Goal: Information Seeking & Learning: Learn about a topic

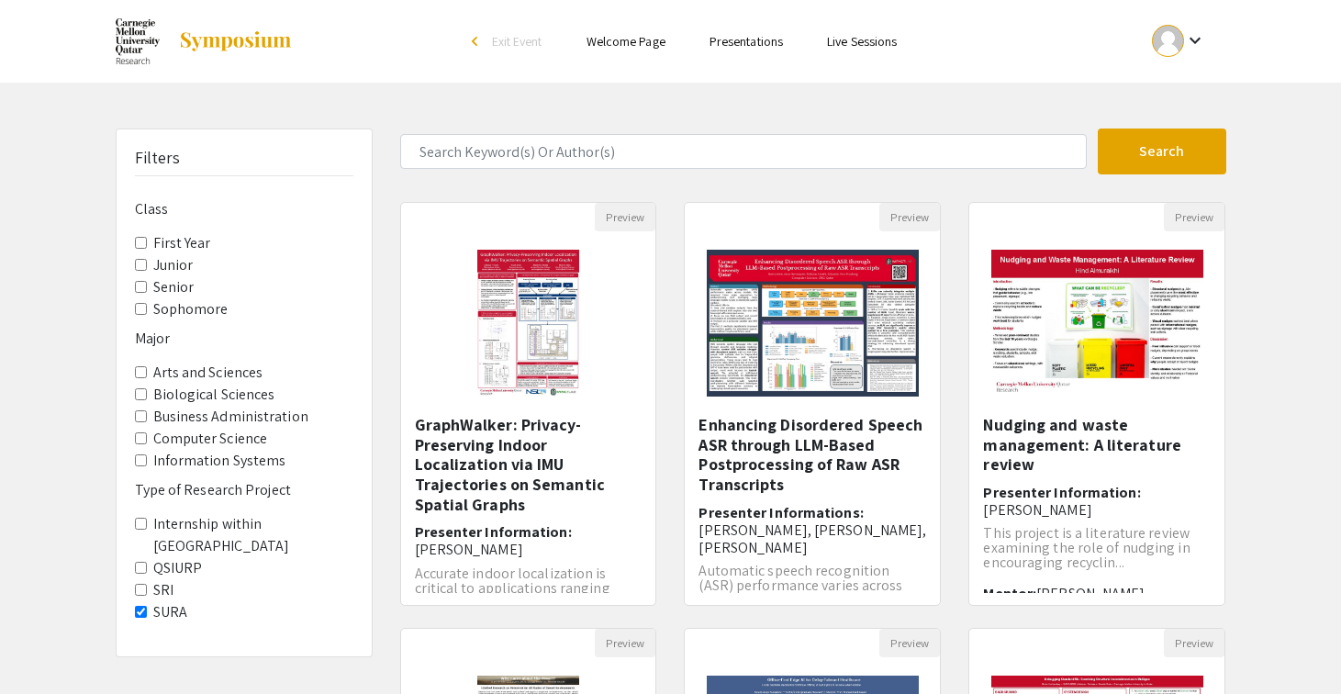
click at [140, 606] on Project-SURA "SURA" at bounding box center [141, 612] width 12 height 12
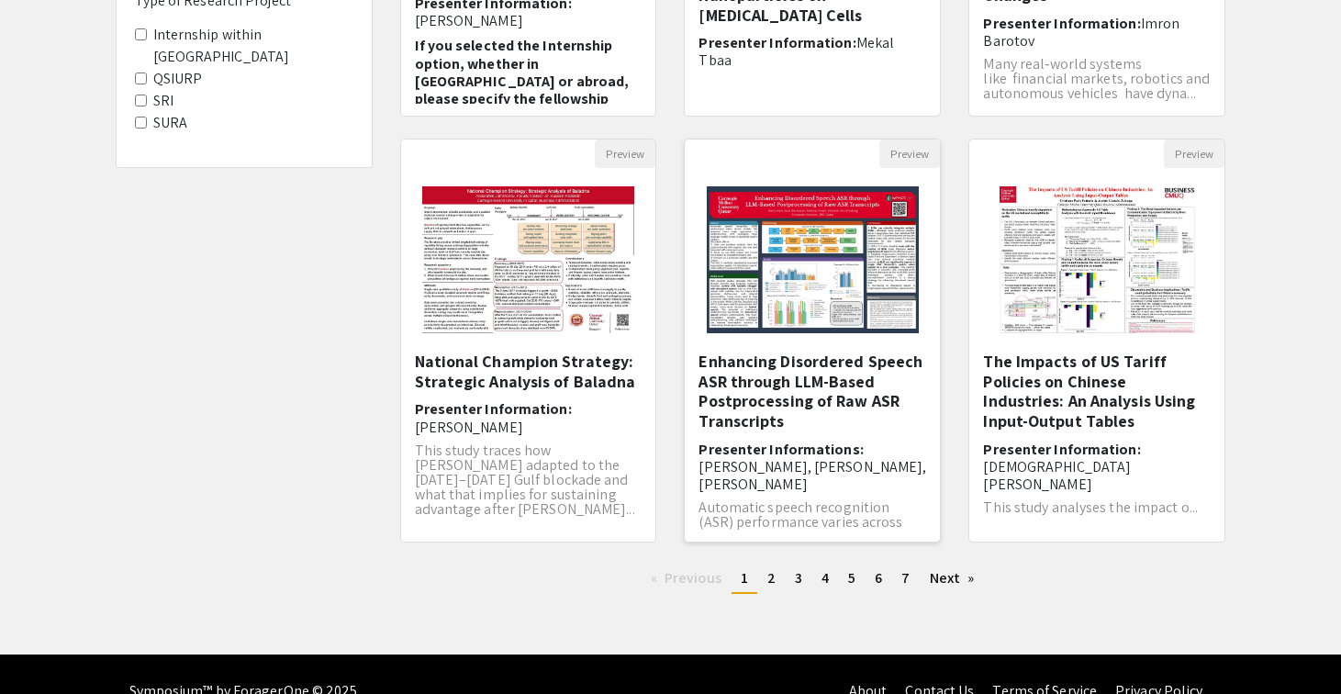
scroll to position [488, 0]
click at [948, 583] on link "Next page" at bounding box center [952, 579] width 63 height 28
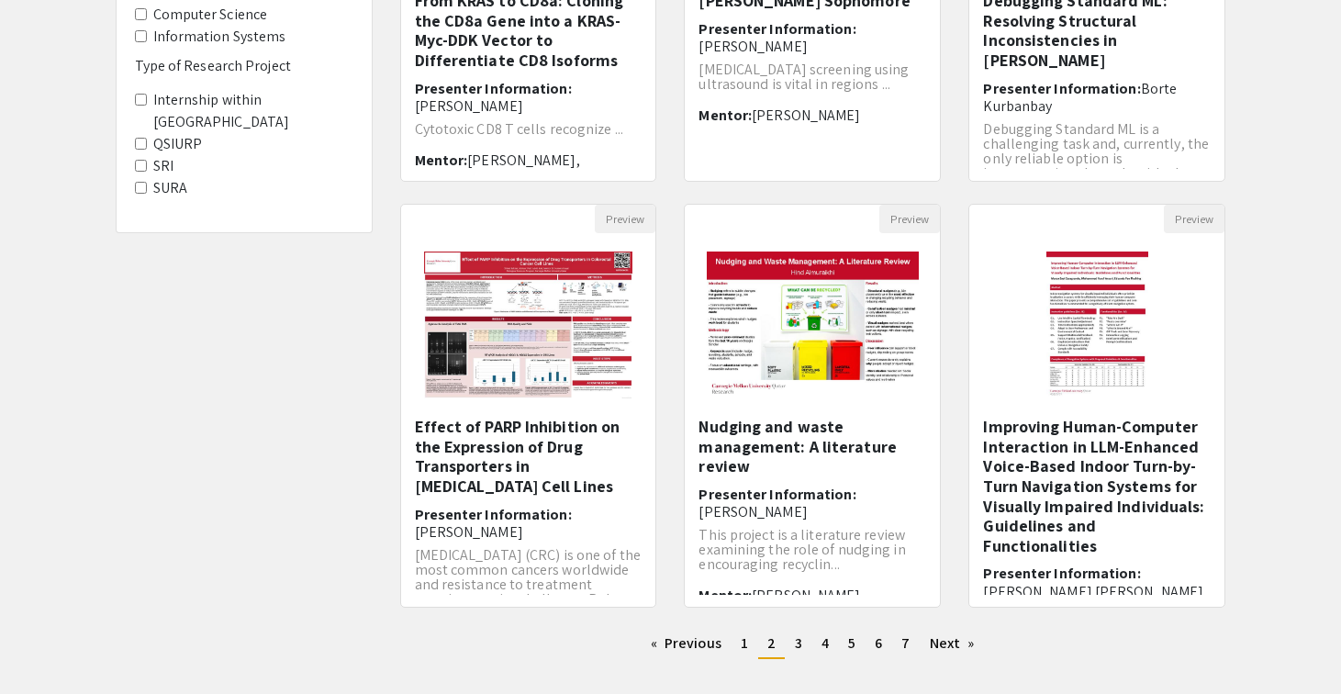
scroll to position [423, 0]
click at [964, 644] on link "Next page" at bounding box center [952, 645] width 63 height 28
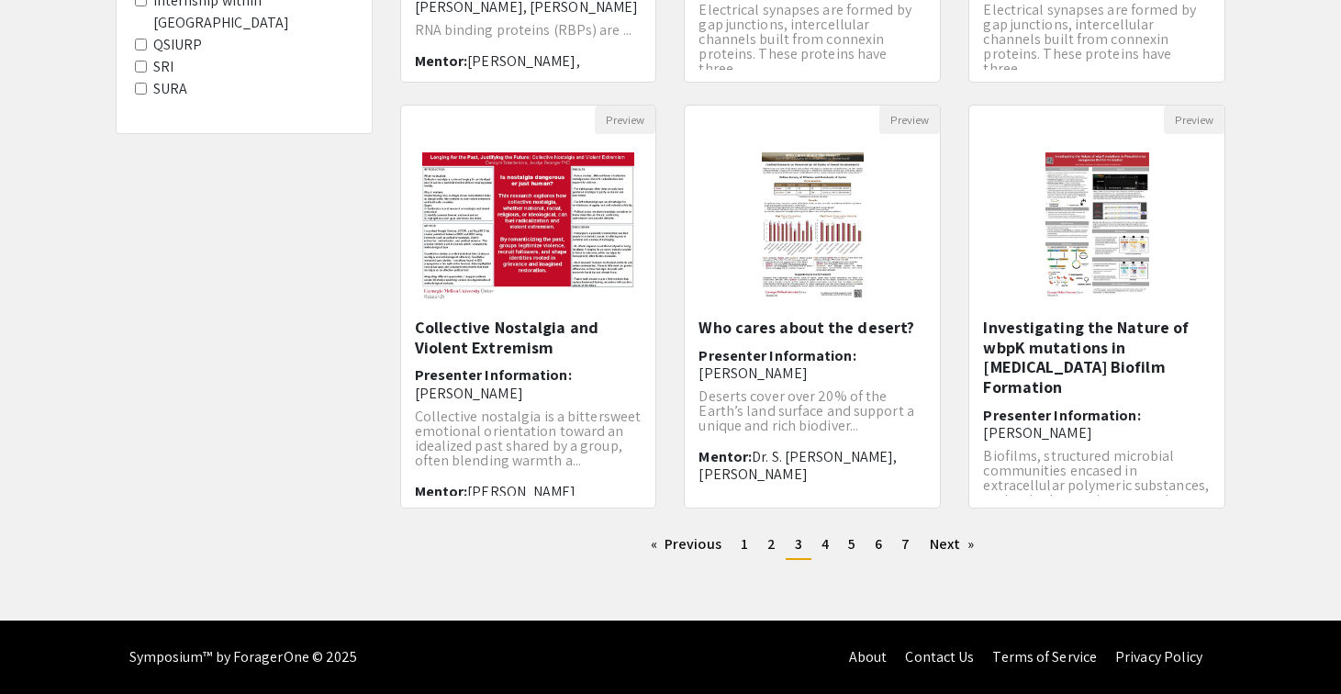
scroll to position [523, 0]
click at [952, 550] on link "Next page" at bounding box center [952, 544] width 63 height 28
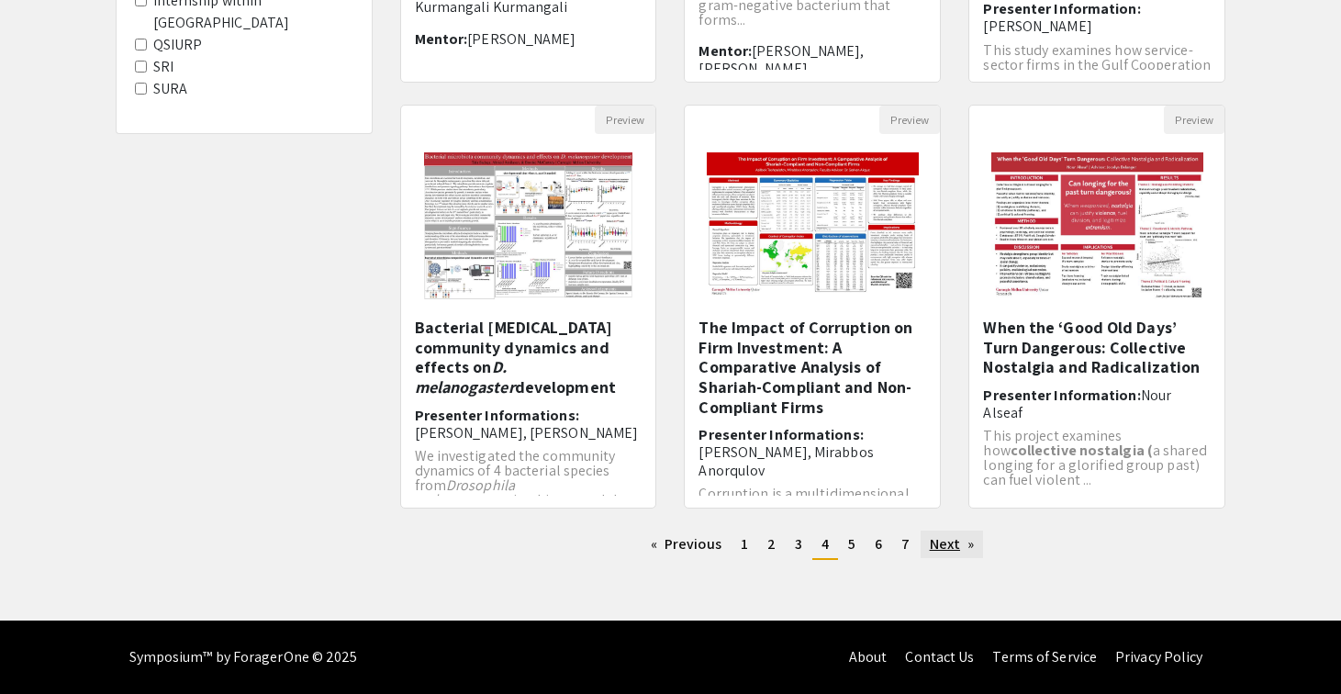
scroll to position [523, 0]
click at [950, 549] on link "Next page" at bounding box center [952, 544] width 63 height 28
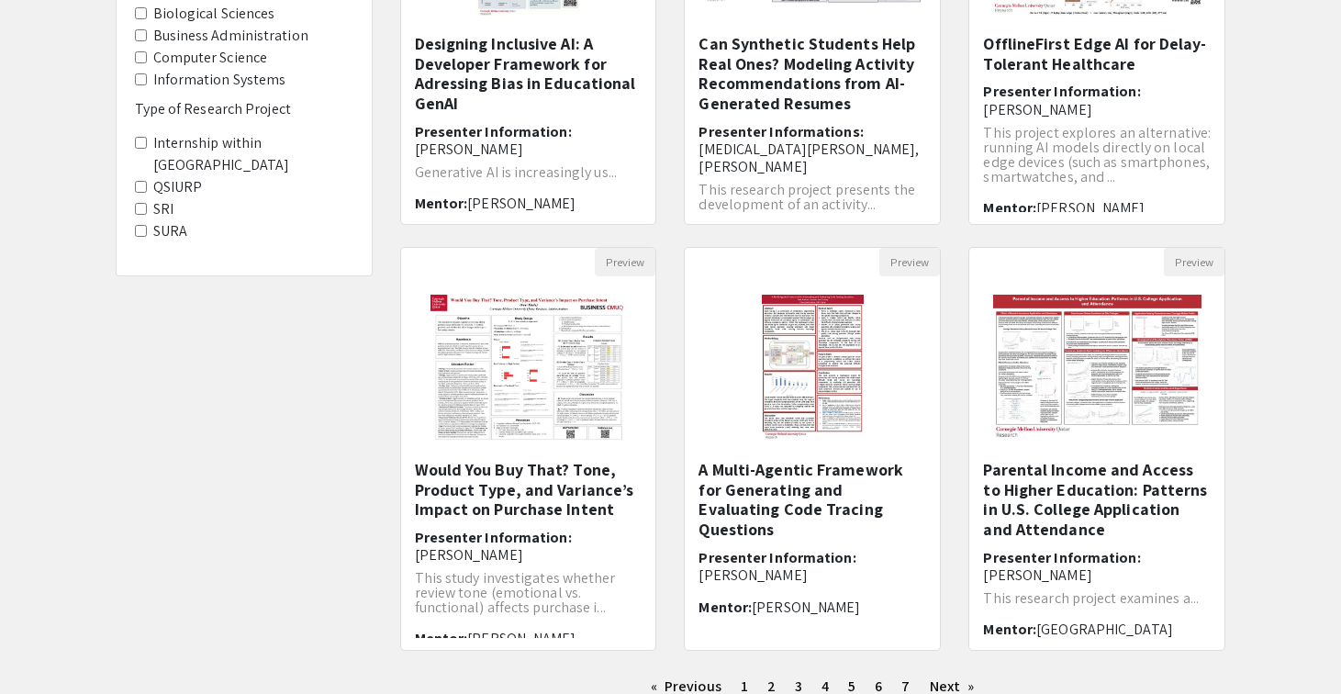
scroll to position [523, 0]
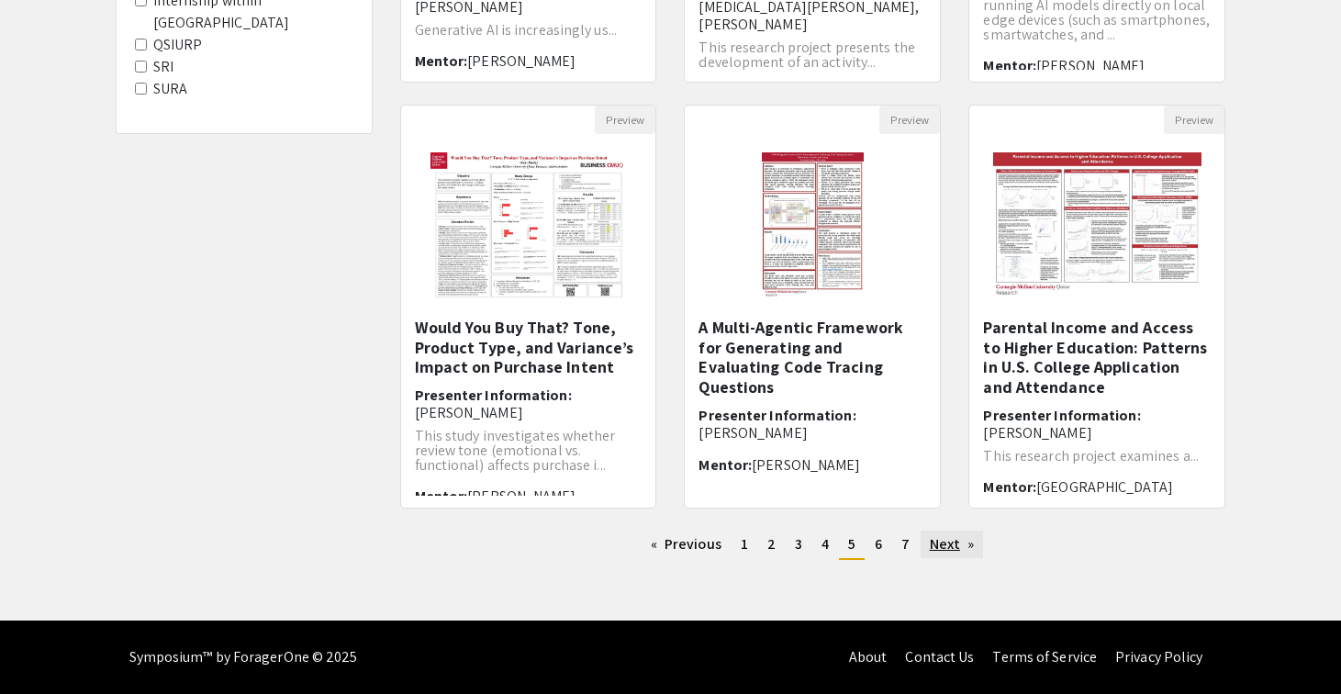
click at [969, 541] on link "Next page" at bounding box center [952, 544] width 63 height 28
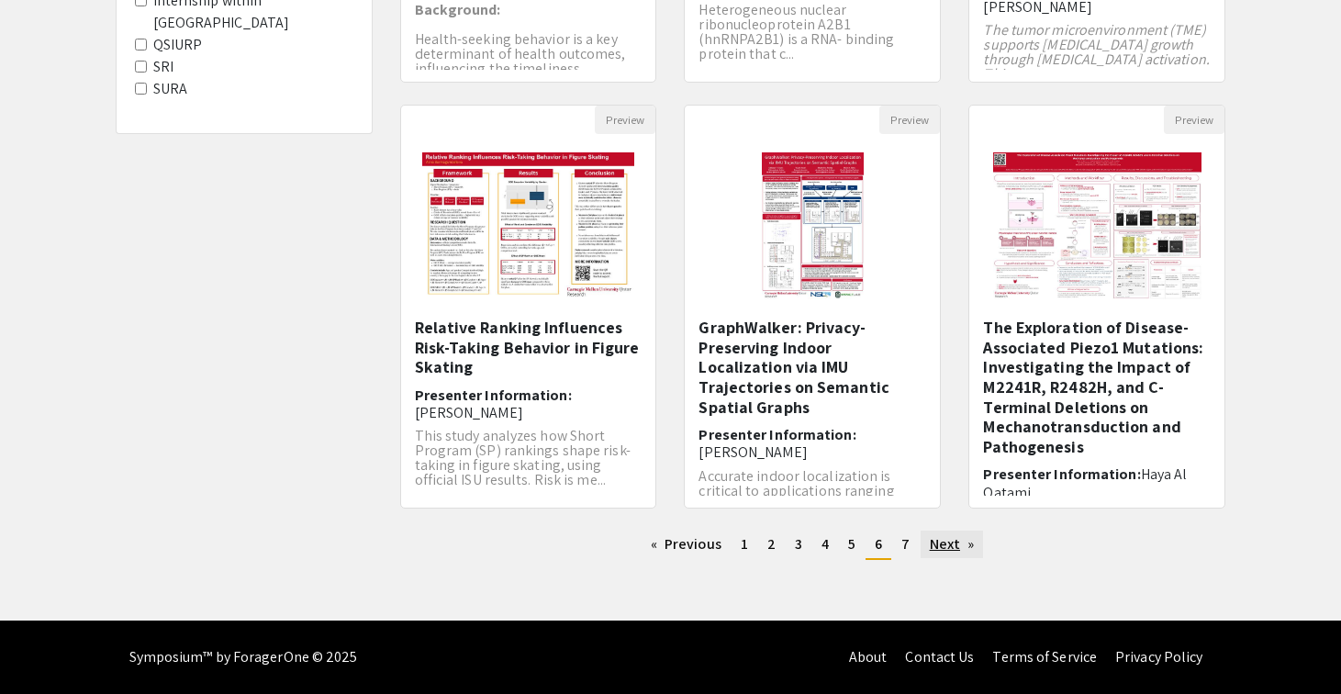
scroll to position [523, 0]
click at [966, 556] on link "Next page" at bounding box center [952, 544] width 63 height 28
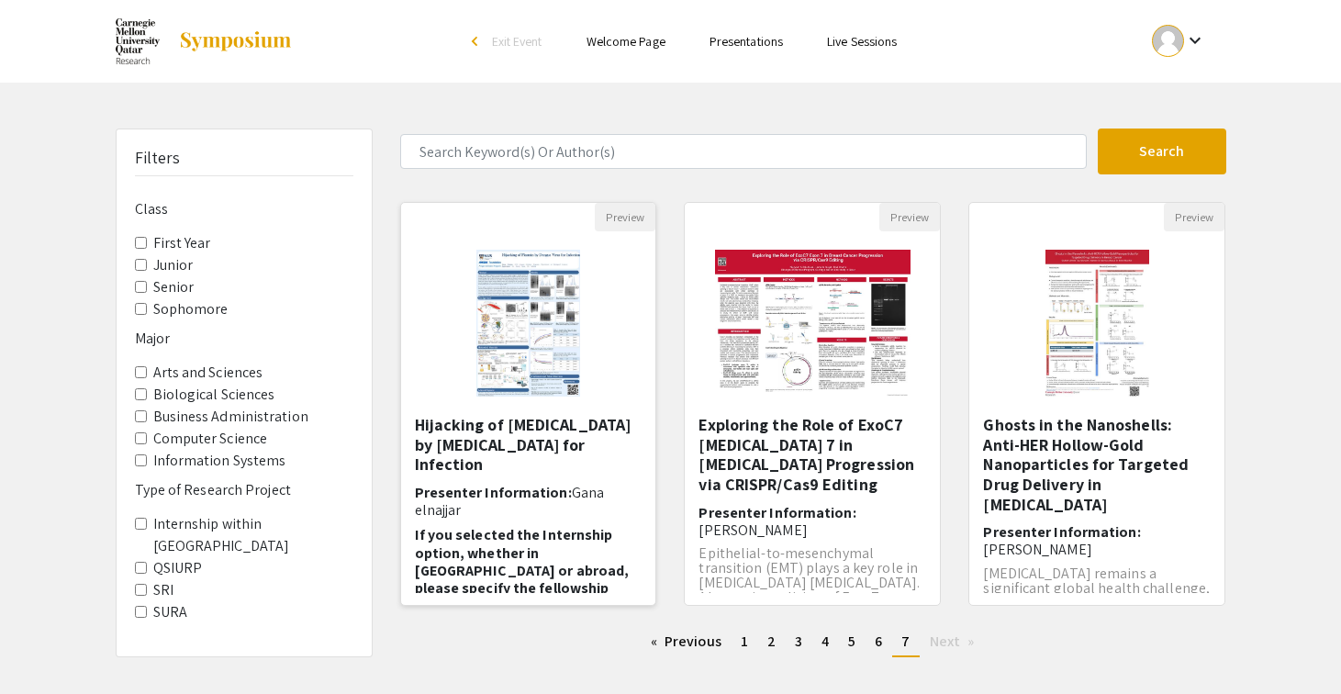
click at [555, 333] on img at bounding box center [528, 323] width 140 height 184
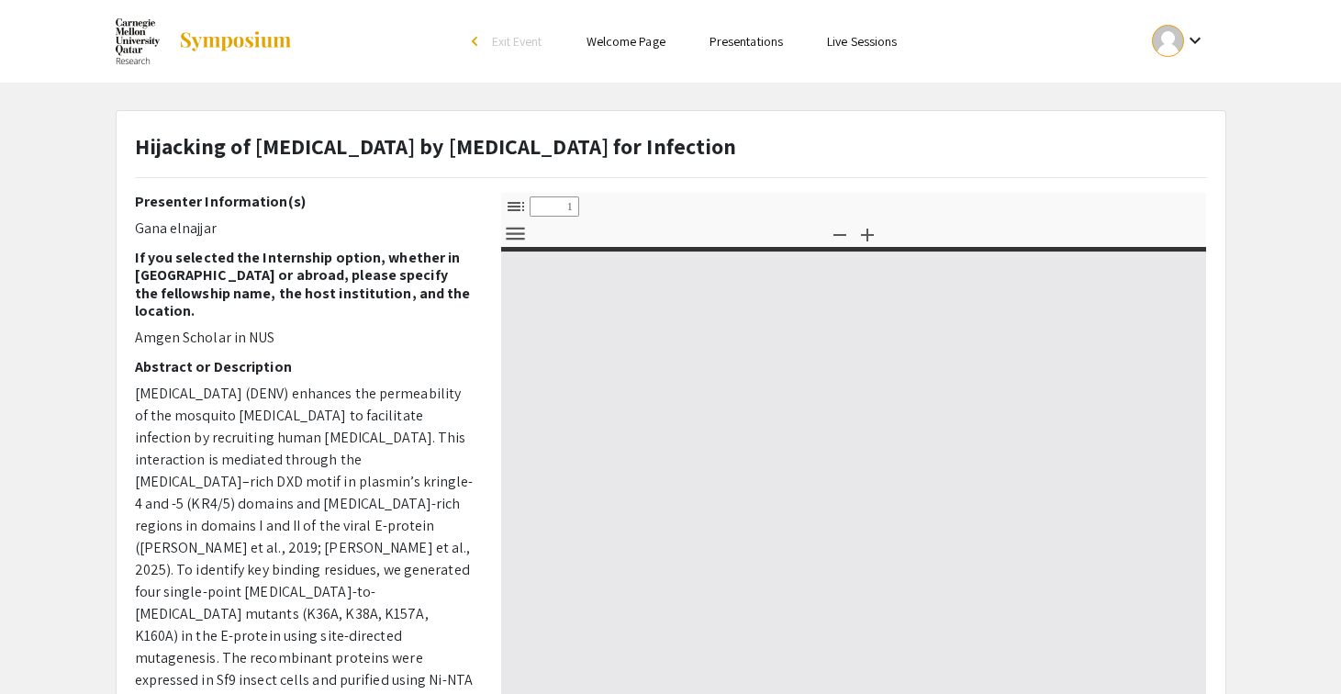
select select "custom"
type input "0"
select select "custom"
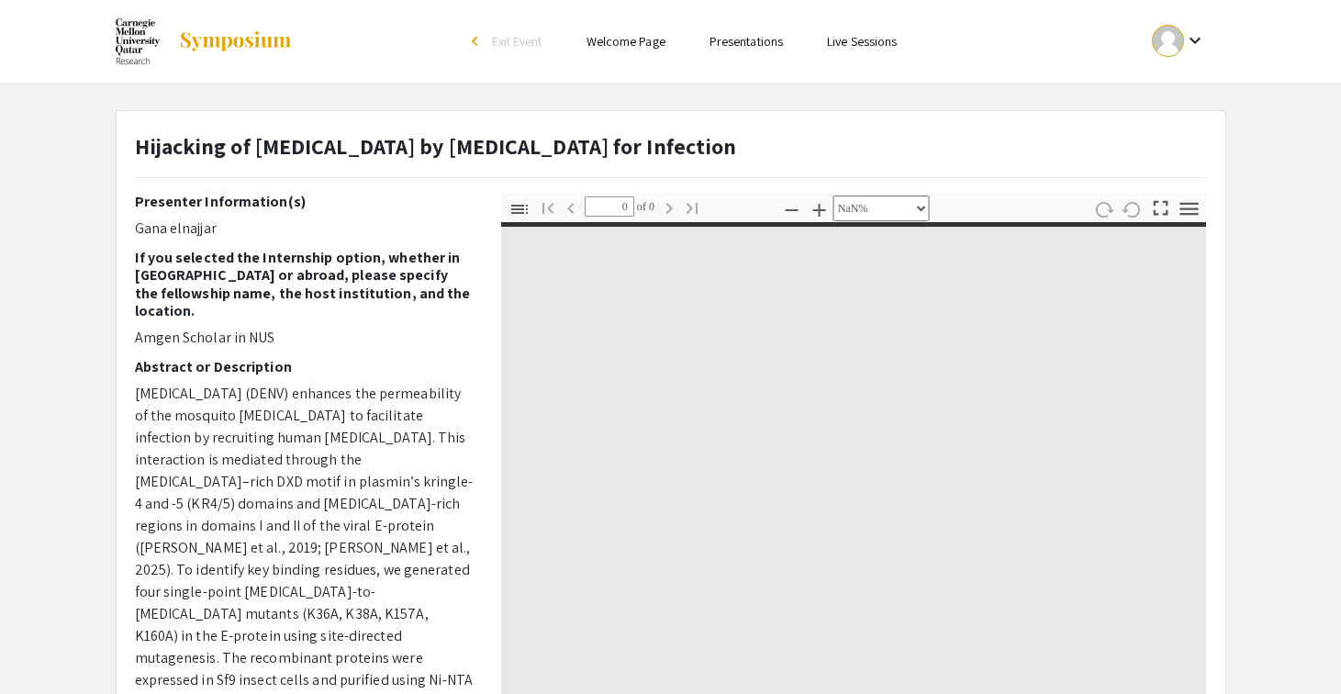
type input "1"
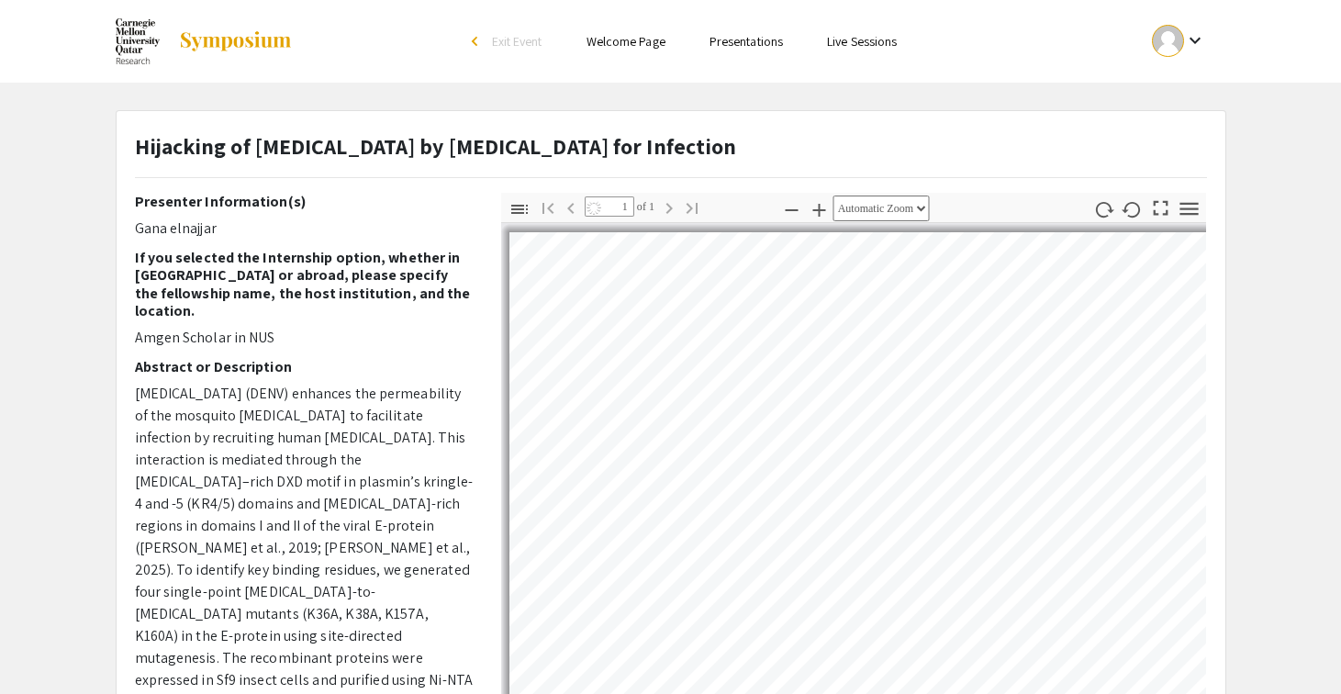
select select "auto"
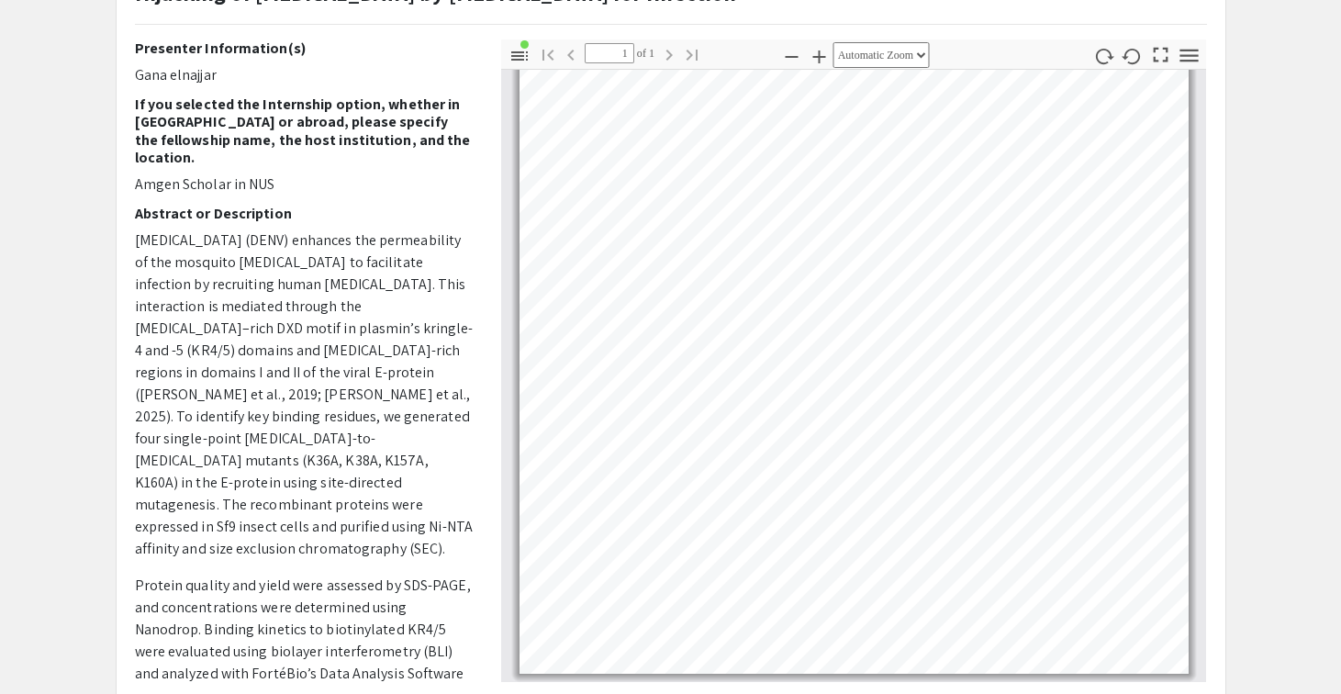
scroll to position [351, 0]
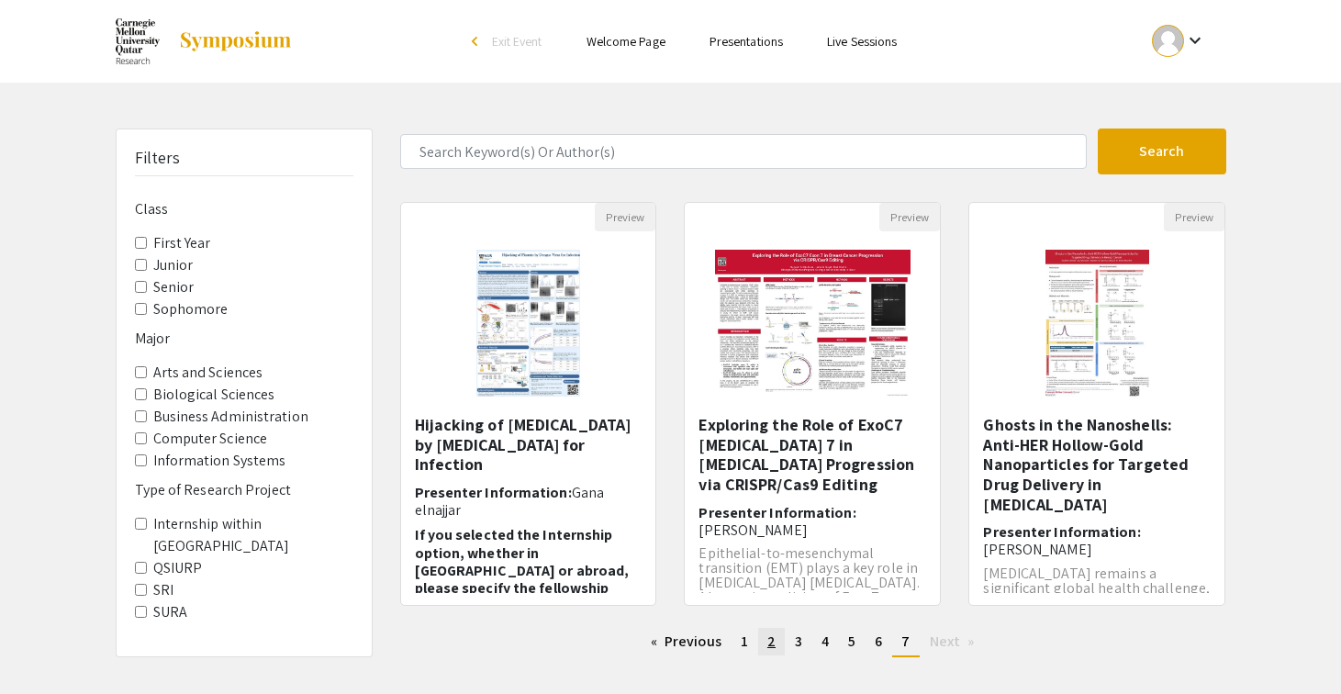
click at [777, 639] on link "page 2" at bounding box center [771, 642] width 27 height 28
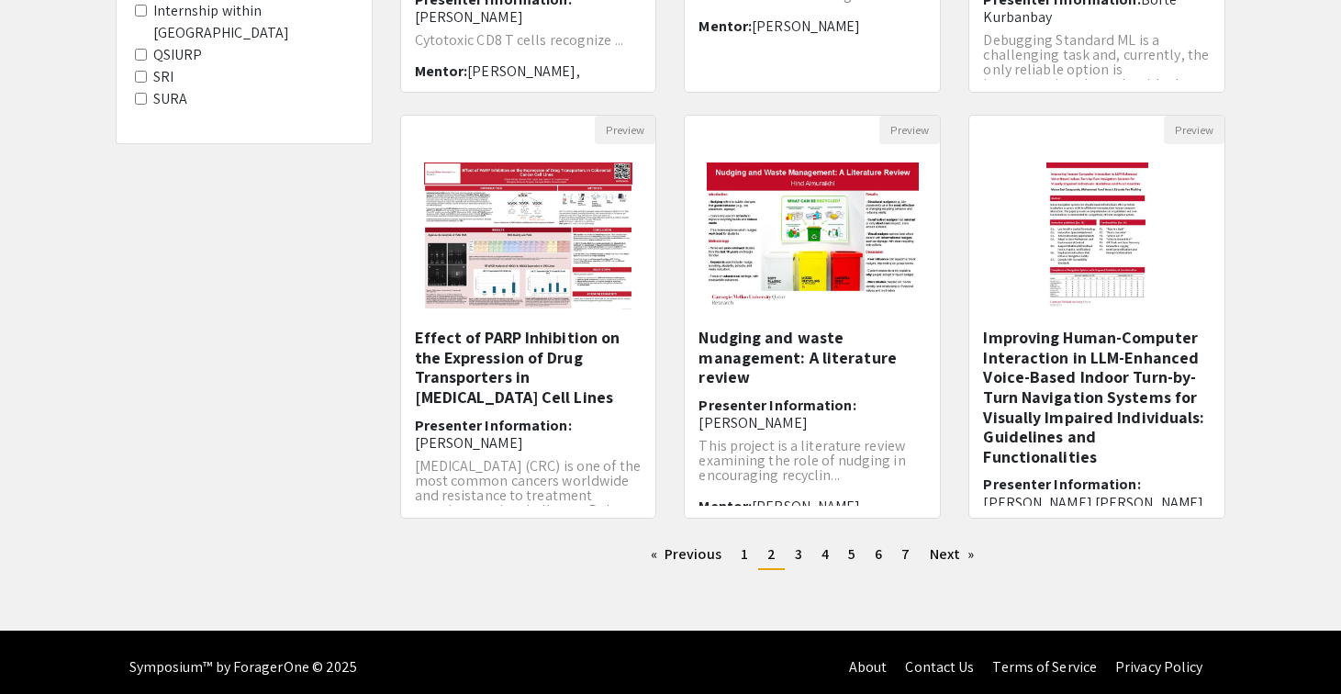
scroll to position [511, 0]
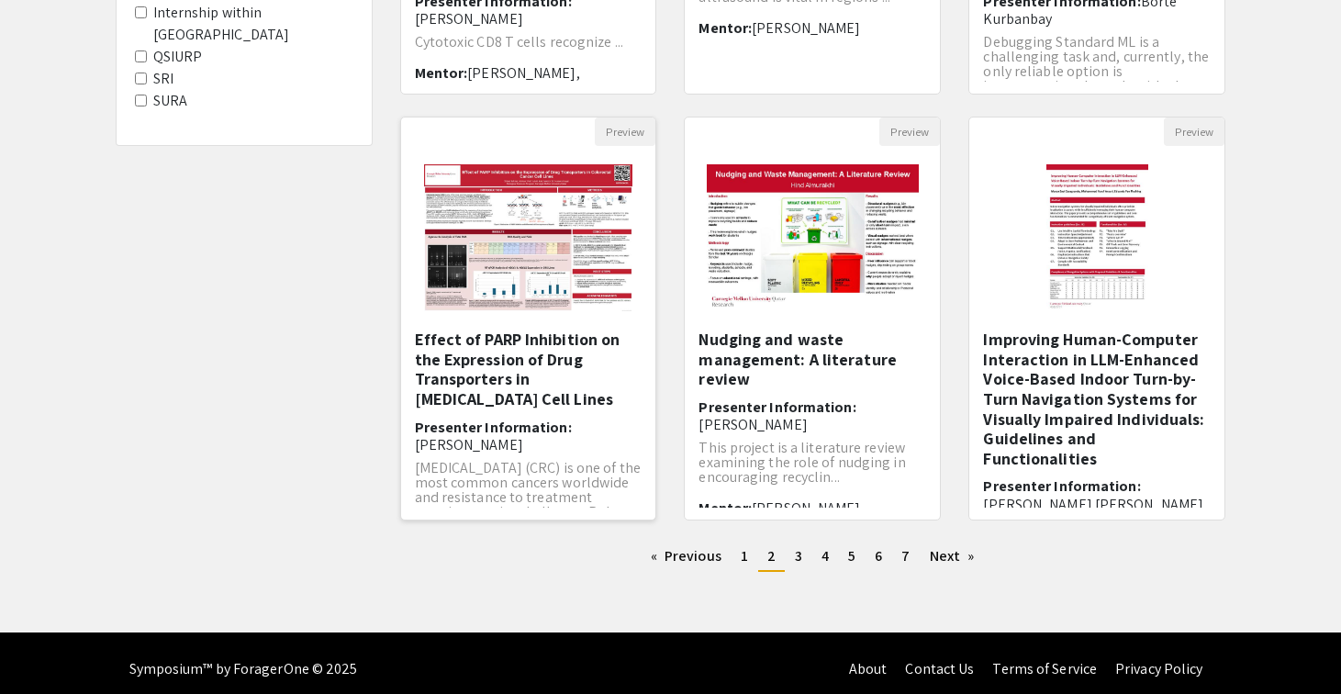
click at [555, 414] on div "Effect of PARP Inhibition on the Expression of Drug Transporters in [MEDICAL_DA…" at bounding box center [529, 418] width 228 height 178
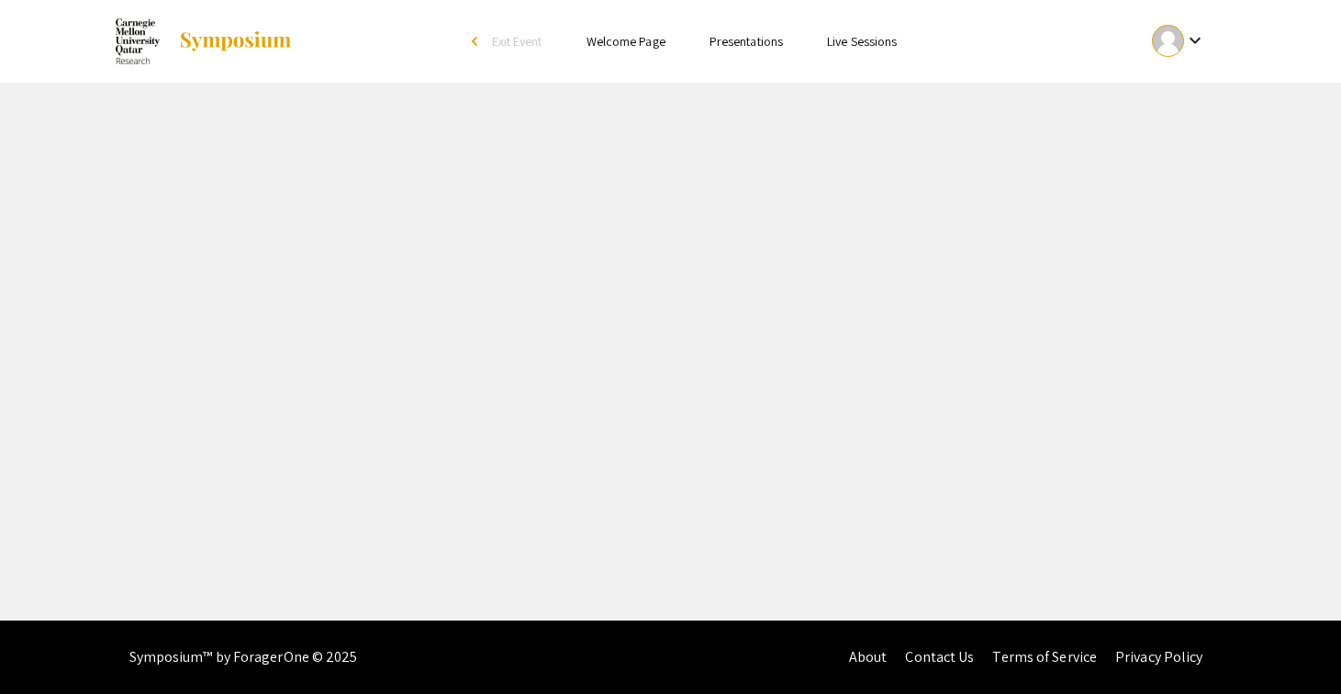
select select "custom"
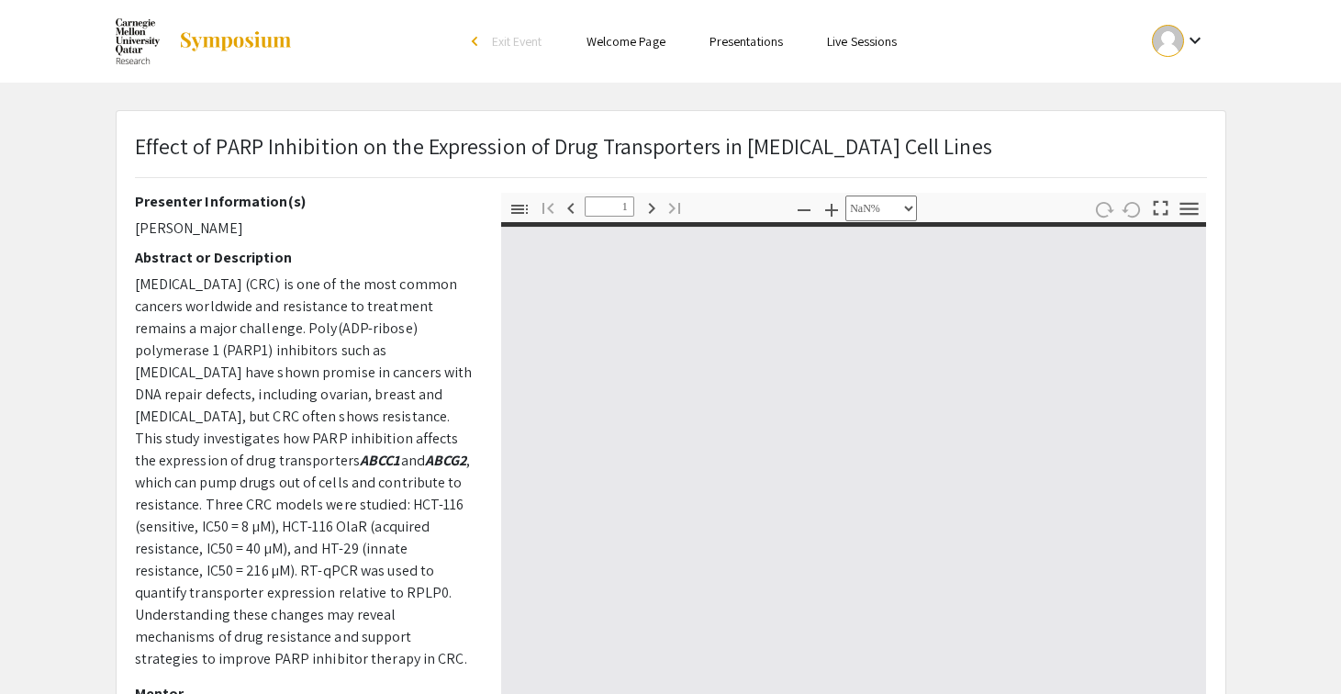
type input "0"
select select "custom"
type input "1"
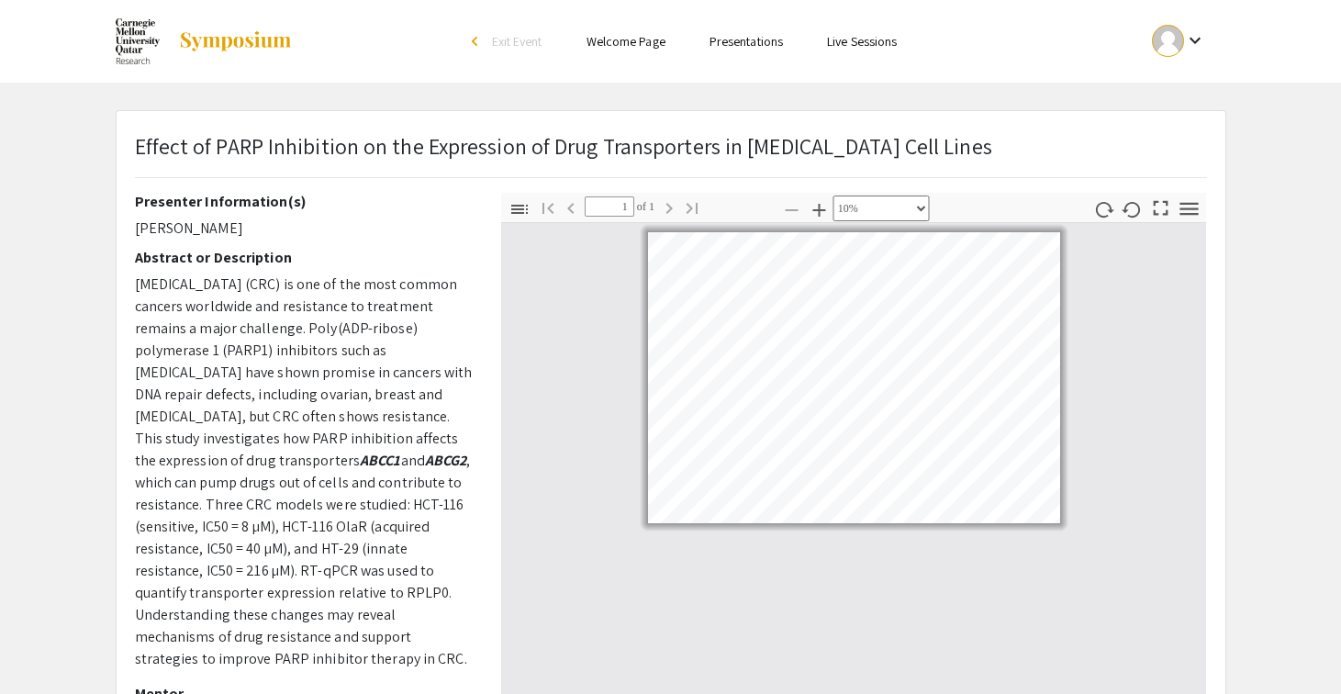
click at [1156, 210] on icon "button" at bounding box center [1160, 207] width 25 height 25
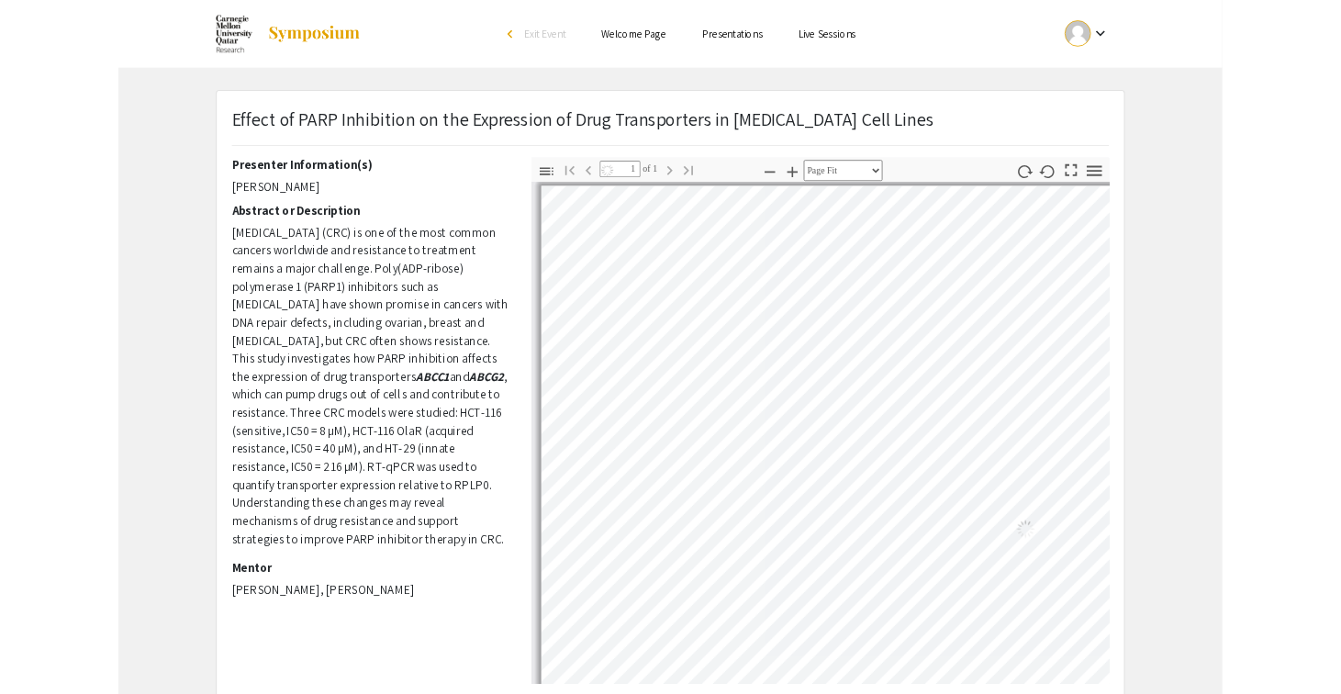
scroll to position [843, 0]
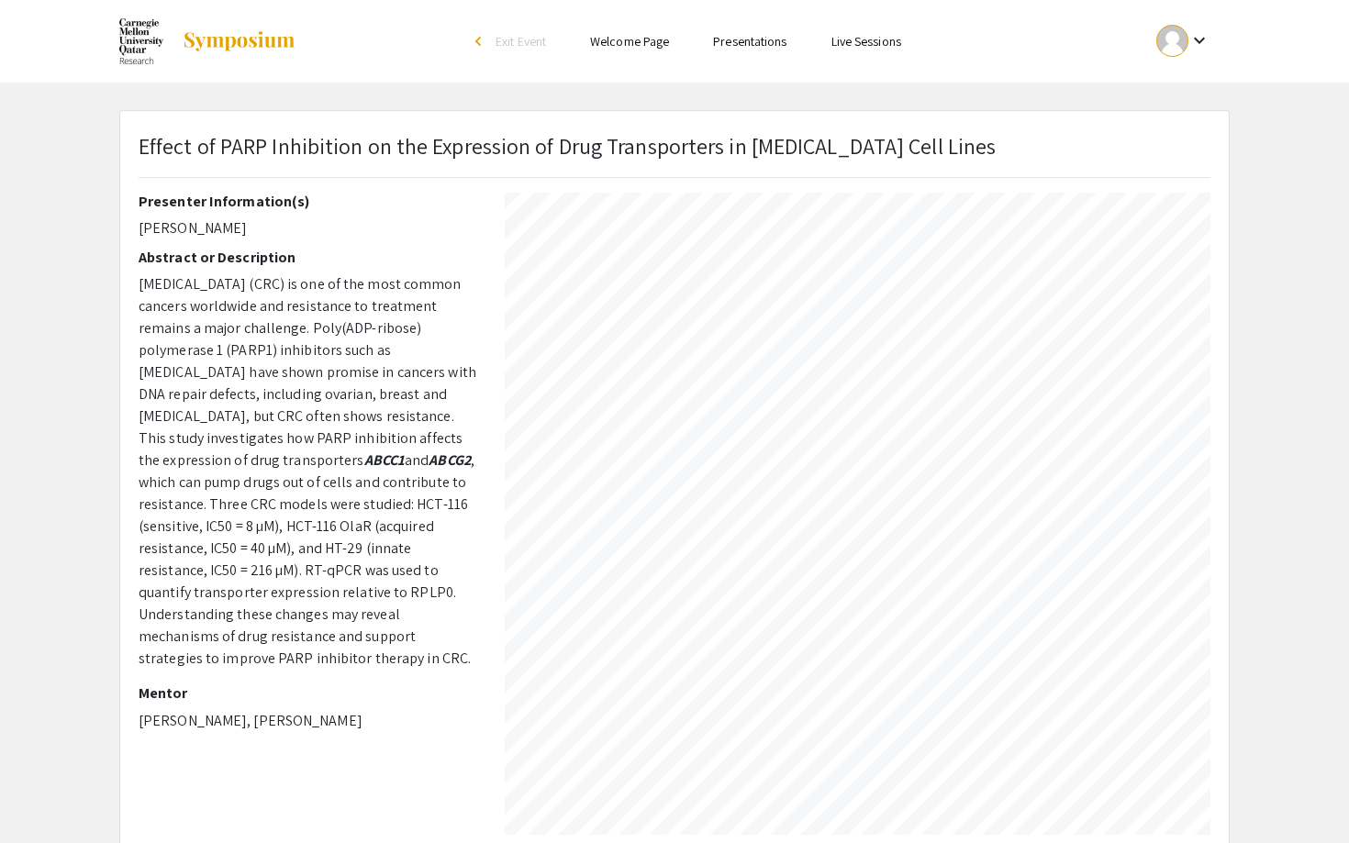
select select "custom"
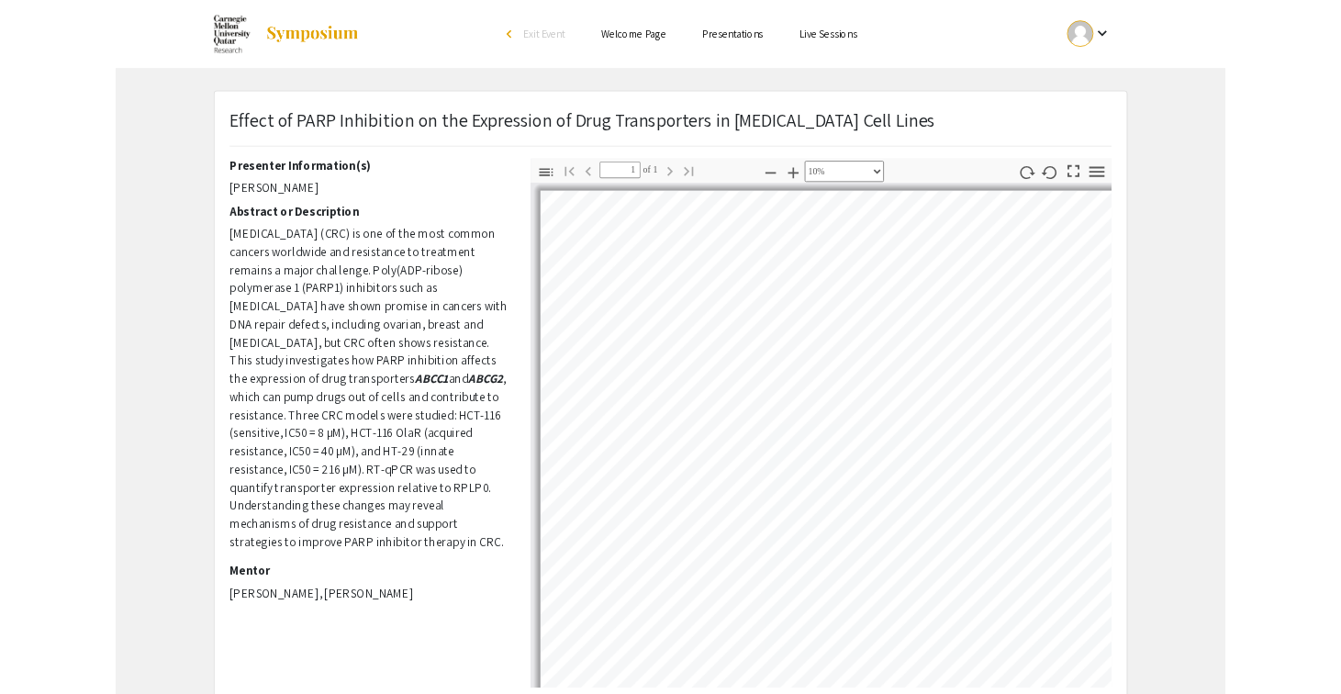
scroll to position [0, 0]
